Goal: Task Accomplishment & Management: Use online tool/utility

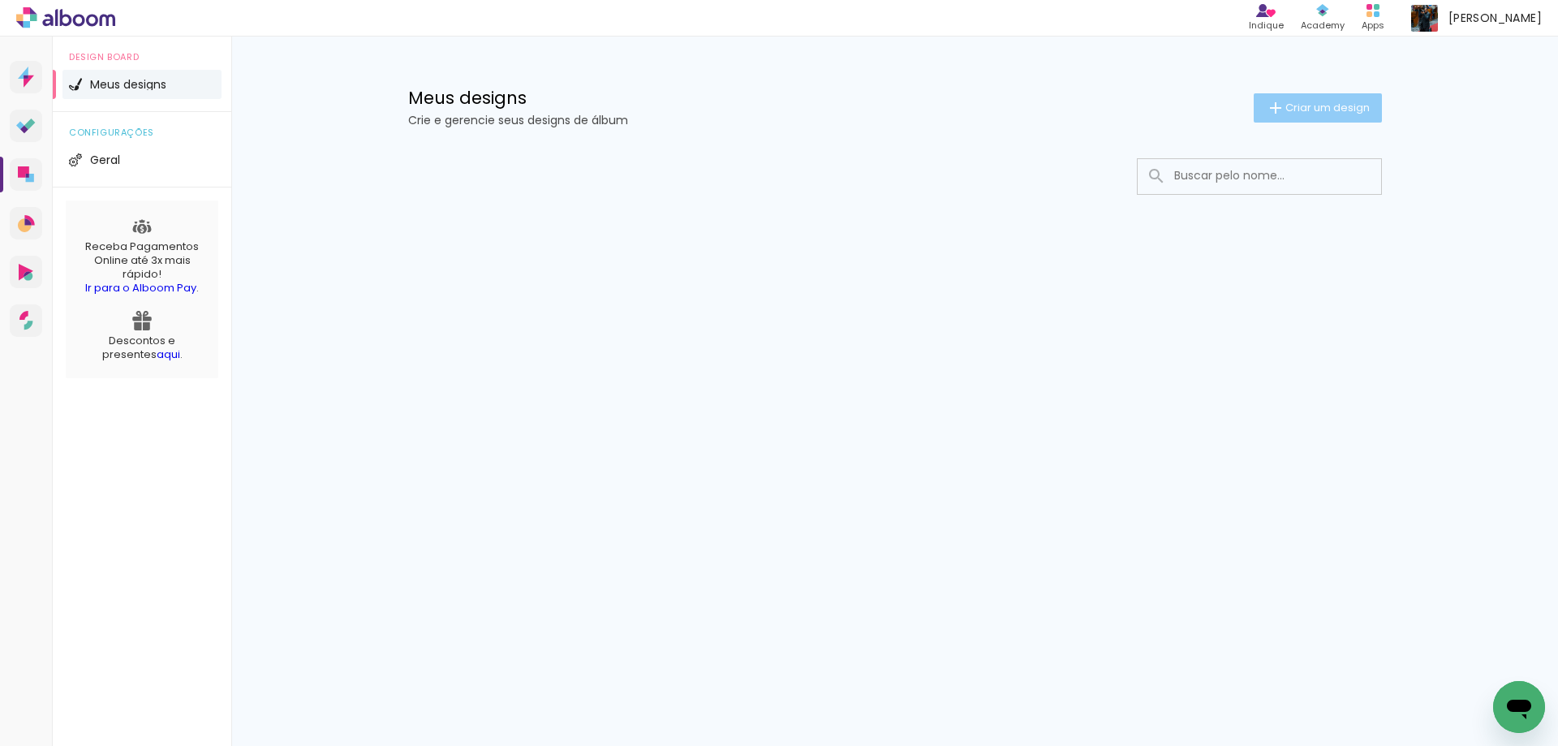
click at [1282, 118] on paper-button "Criar um design" at bounding box center [1318, 107] width 128 height 29
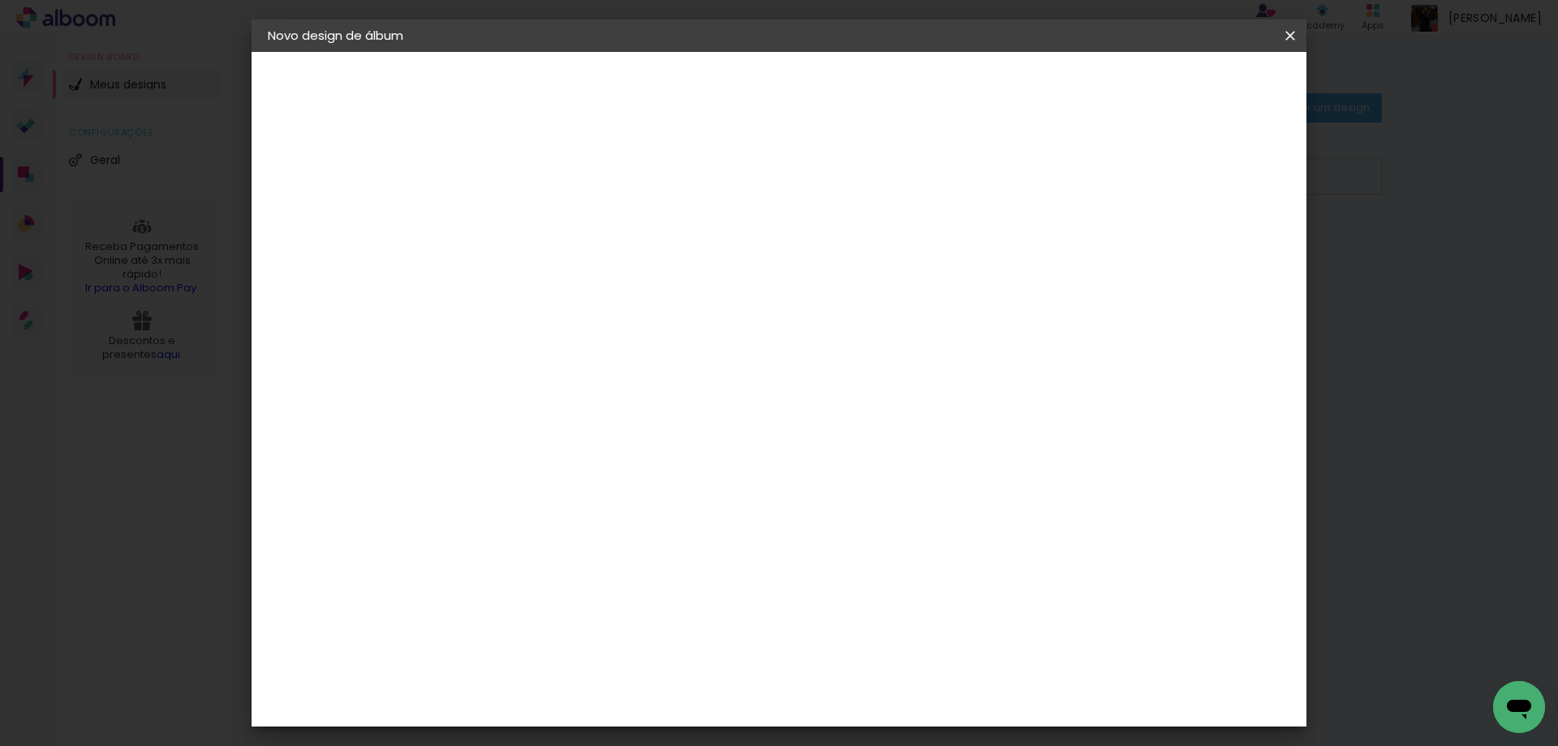
click at [0, 0] on iron-icon at bounding box center [0, 0] width 0 height 0
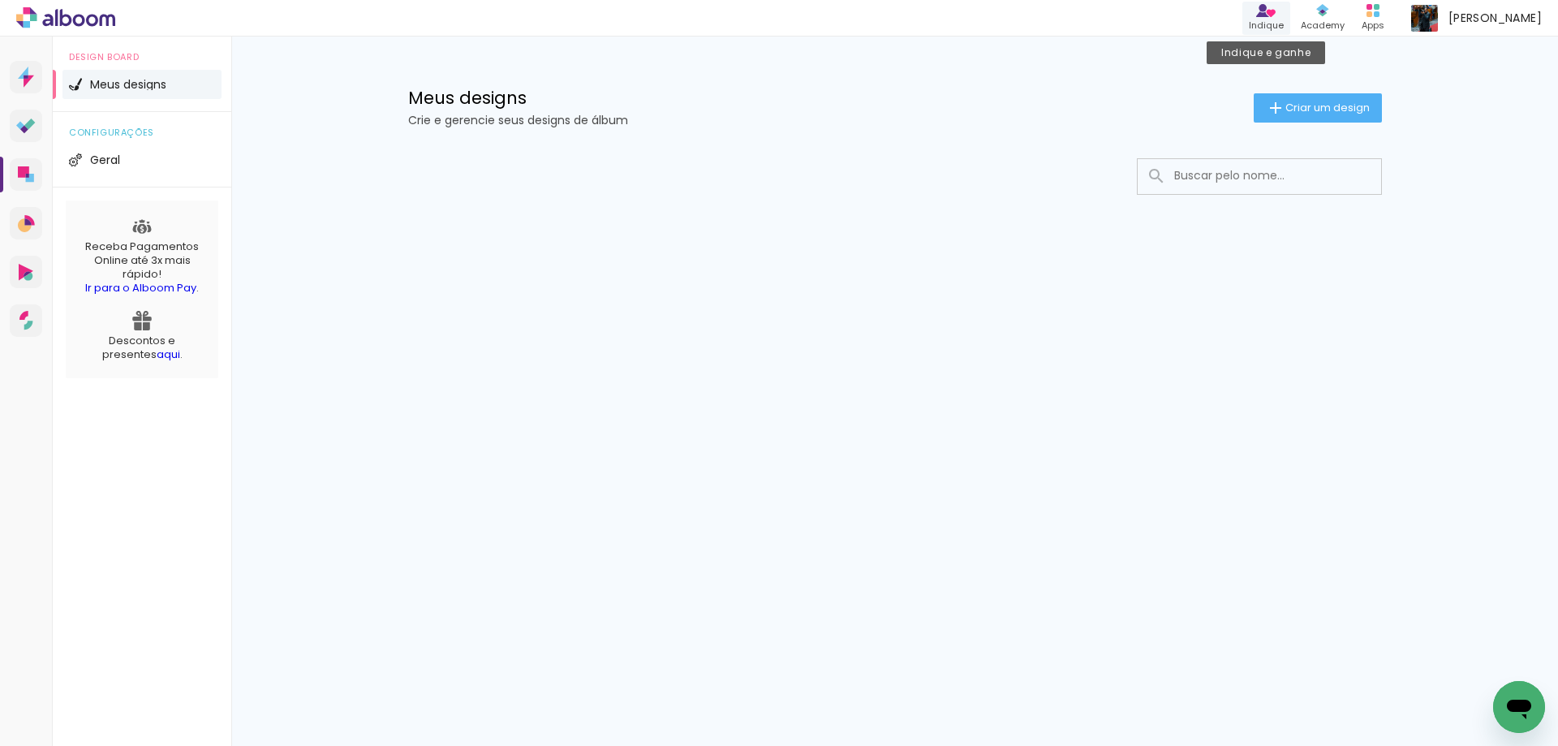
click at [1290, 15] on link "Indique" at bounding box center [1266, 18] width 48 height 33
